Goal: Information Seeking & Learning: Compare options

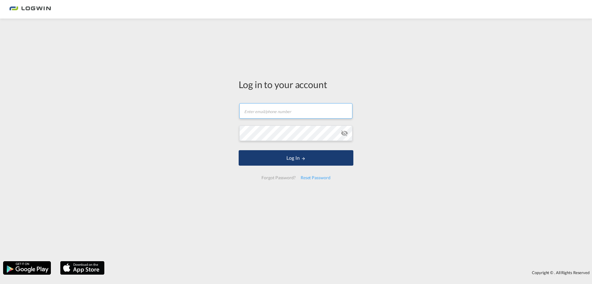
type input "[PERSON_NAME][EMAIL_ADDRESS][PERSON_NAME][DOMAIN_NAME]"
click at [295, 156] on button "Log In" at bounding box center [296, 157] width 115 height 15
